Goal: Task Accomplishment & Management: Manage account settings

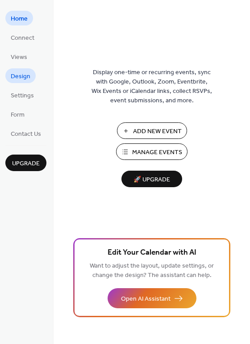
click at [28, 73] on span "Design" at bounding box center [21, 76] width 20 height 9
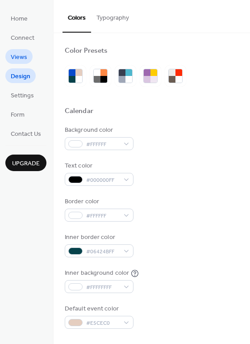
click at [27, 54] on link "Views" at bounding box center [18, 56] width 27 height 15
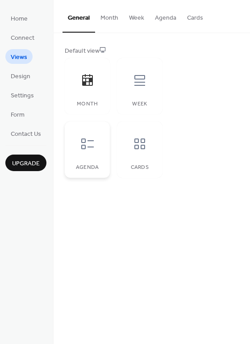
click at [99, 138] on div at bounding box center [87, 143] width 27 height 27
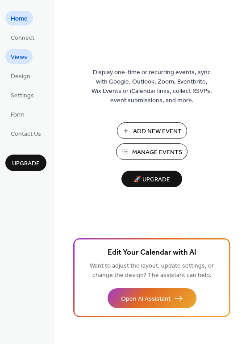
click at [18, 62] on span "Views" at bounding box center [19, 57] width 17 height 9
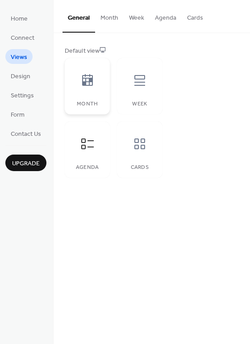
click at [100, 85] on div at bounding box center [87, 80] width 27 height 27
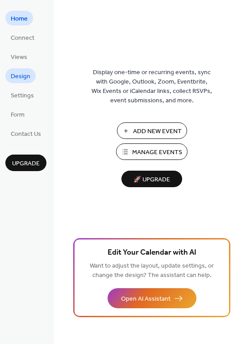
click at [23, 74] on span "Design" at bounding box center [21, 76] width 20 height 9
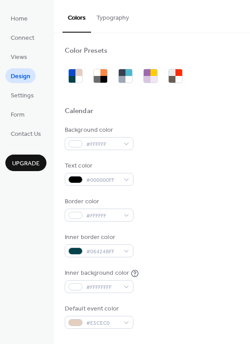
click at [110, 21] on button "Typography" at bounding box center [112, 16] width 43 height 32
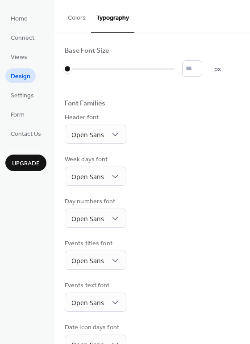
click at [75, 16] on button "Colors" at bounding box center [76, 16] width 29 height 32
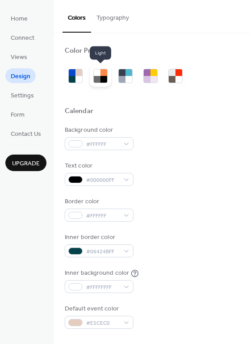
click at [98, 82] on div at bounding box center [97, 79] width 7 height 7
click at [152, 48] on div "Color Presets" at bounding box center [152, 52] width 174 height 12
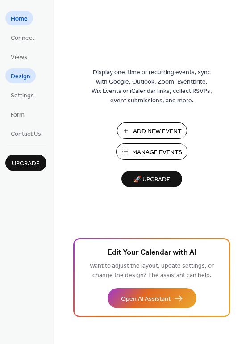
click at [26, 80] on span "Design" at bounding box center [21, 76] width 20 height 9
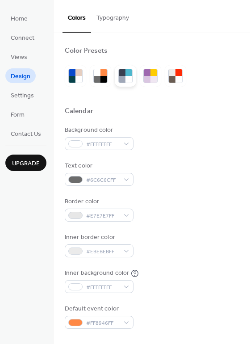
click at [127, 73] on div at bounding box center [128, 72] width 7 height 7
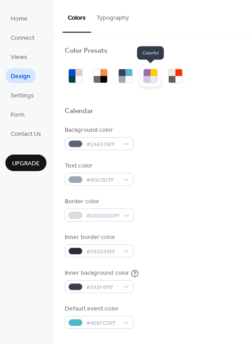
click at [145, 79] on div at bounding box center [147, 79] width 7 height 7
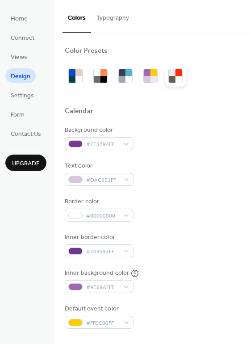
click at [173, 77] on div at bounding box center [172, 79] width 7 height 7
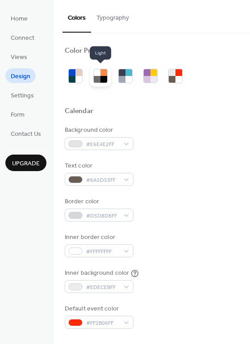
click at [97, 83] on div at bounding box center [100, 76] width 14 height 14
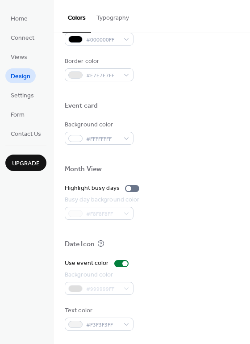
scroll to position [382, 0]
click at [120, 263] on div at bounding box center [121, 263] width 14 height 7
click at [116, 264] on div at bounding box center [117, 263] width 5 height 5
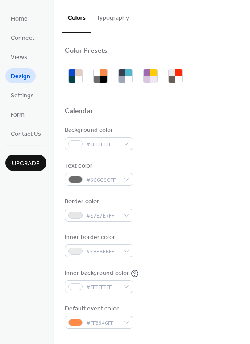
scroll to position [0, 0]
click at [28, 36] on span "Connect" at bounding box center [23, 37] width 24 height 9
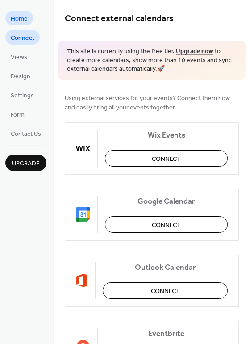
click at [23, 23] on span "Home" at bounding box center [19, 18] width 17 height 9
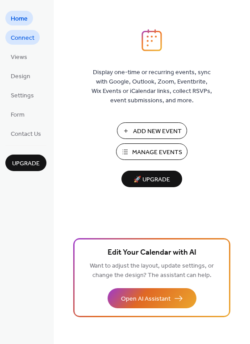
click at [21, 37] on span "Connect" at bounding box center [23, 37] width 24 height 9
